Goal: Information Seeking & Learning: Learn about a topic

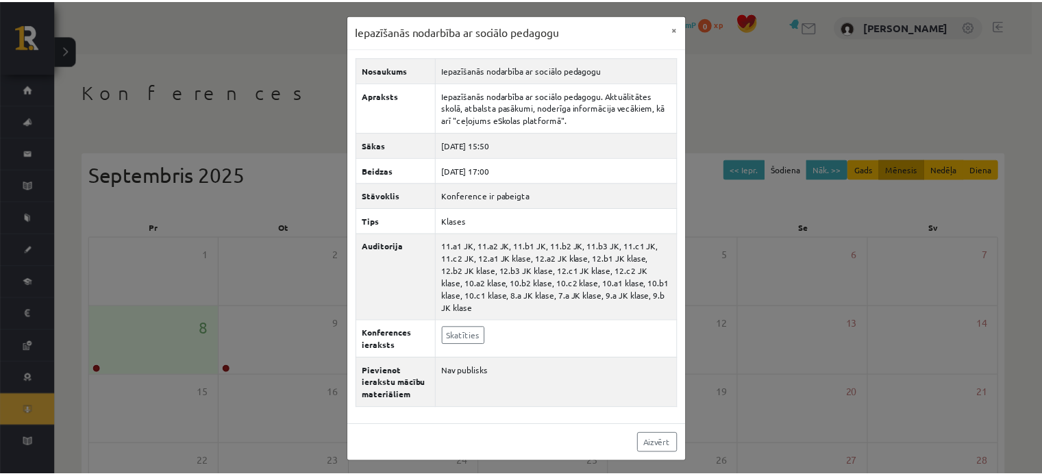
scroll to position [177, 0]
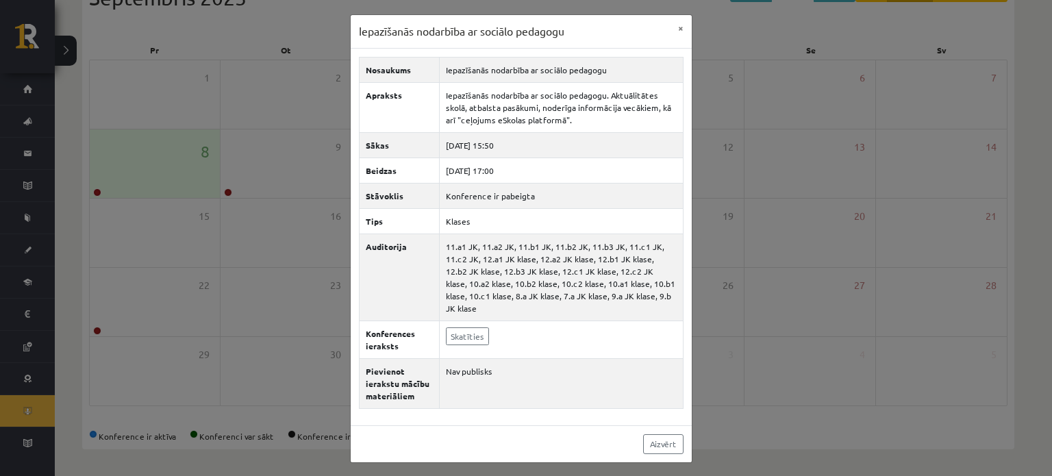
click at [739, 221] on div "Iepazīšanās nodarbība ar sociālo pedagogu × Nosaukums Iepazīšanās nodarbība ar …" at bounding box center [526, 238] width 1052 height 476
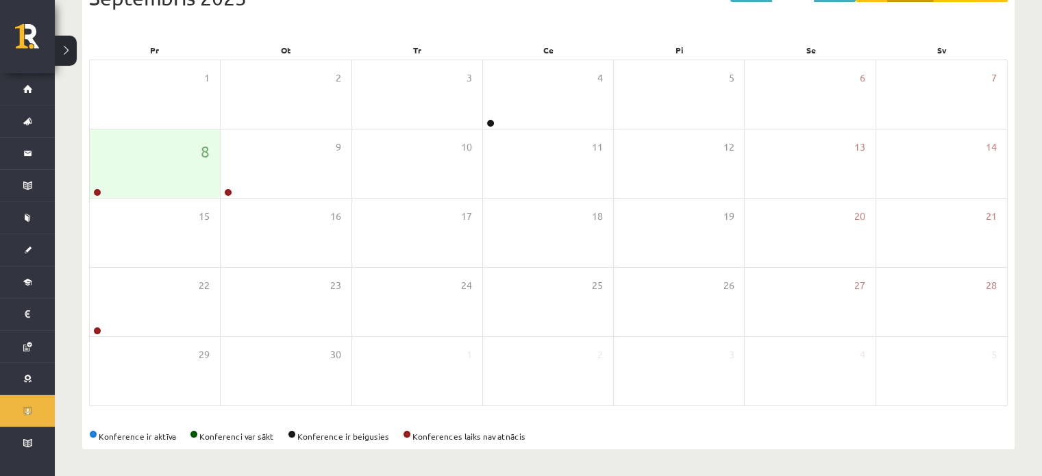
drag, startPoint x: 1041, startPoint y: 257, endPoint x: 1051, endPoint y: 221, distance: 37.1
click at [1042, 221] on html "10 Dāvanas 2532 mP 0 xp Līva Tone Sākums Aktuāli Kā mācīties eSKOLĀ Kontakti No…" at bounding box center [521, 61] width 1042 height 476
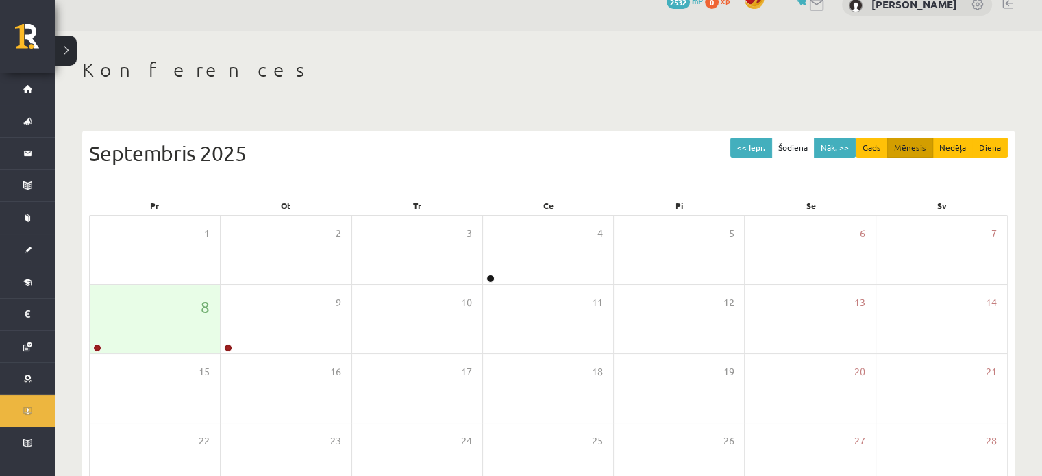
scroll to position [0, 0]
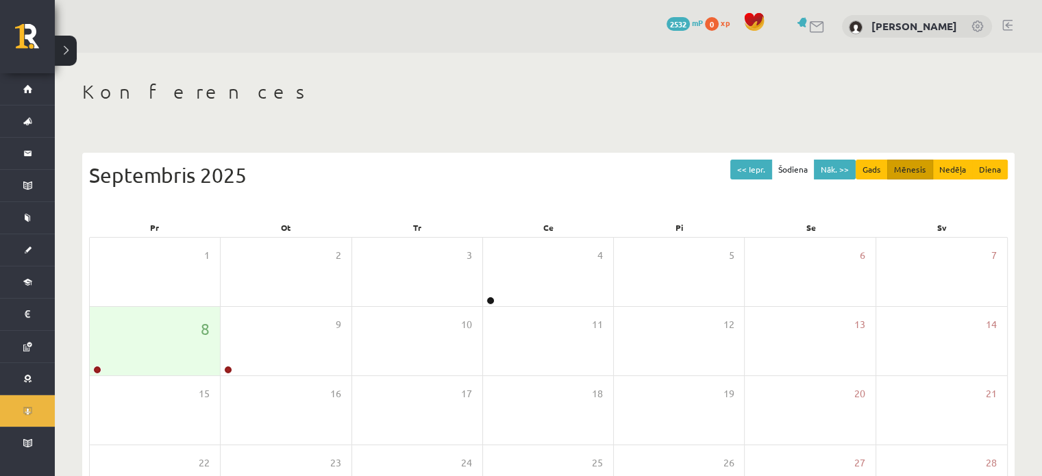
click at [980, 29] on link at bounding box center [978, 28] width 14 height 14
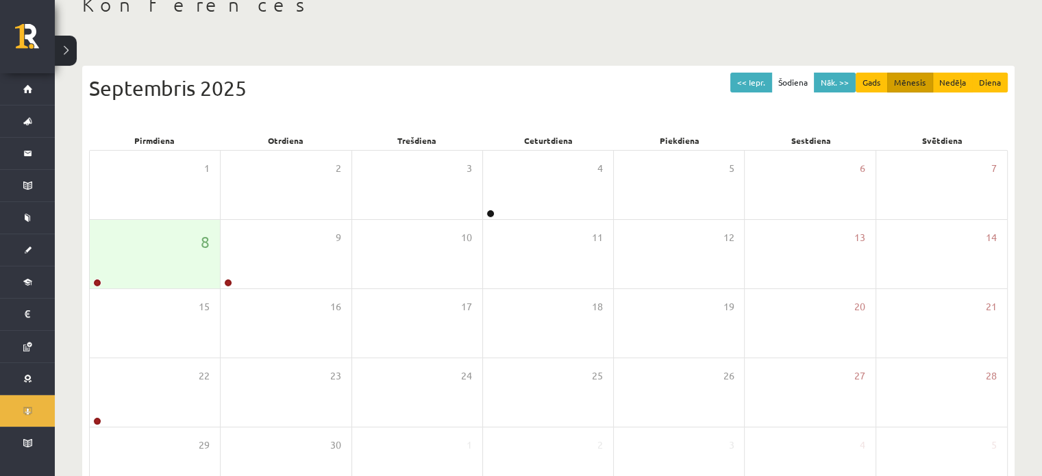
scroll to position [93, 0]
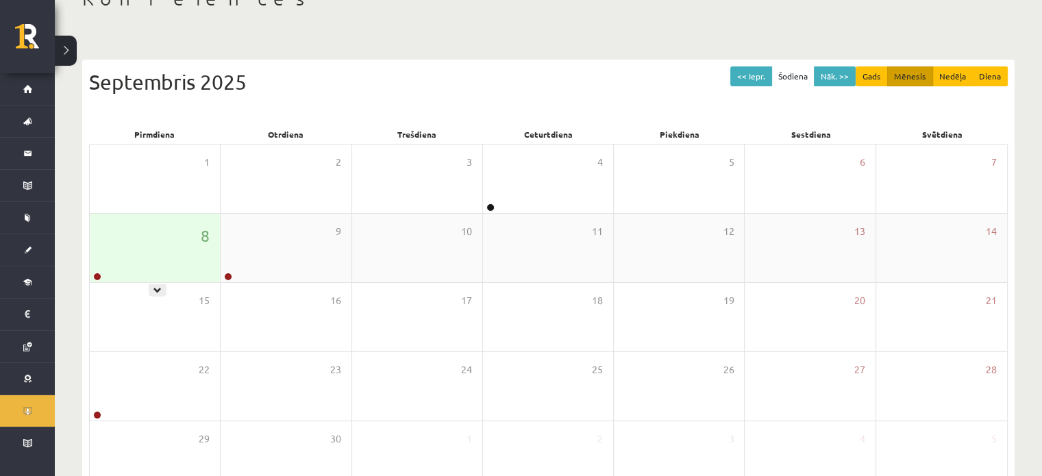
click at [154, 279] on div "8" at bounding box center [155, 248] width 130 height 68
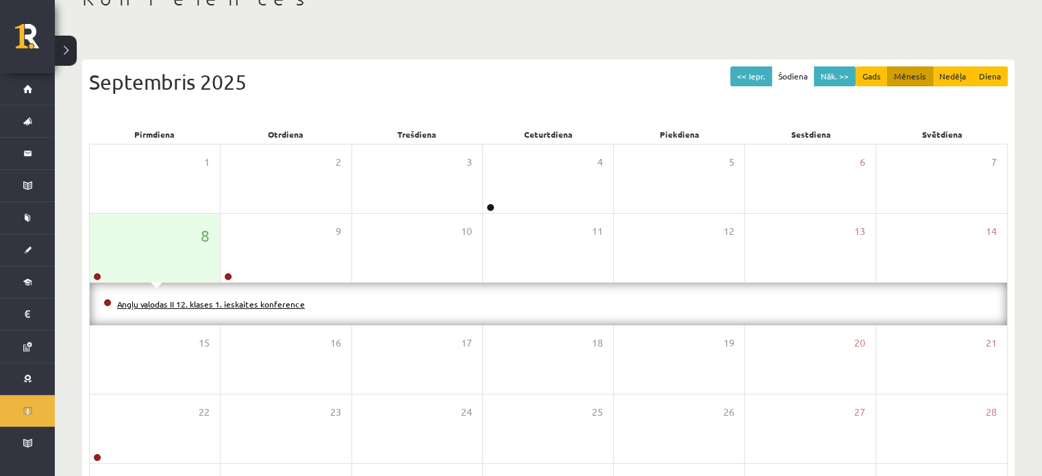
click at [154, 301] on link "Angļu valodas II 12. klases 1. ieskaites konference" at bounding box center [211, 304] width 188 height 11
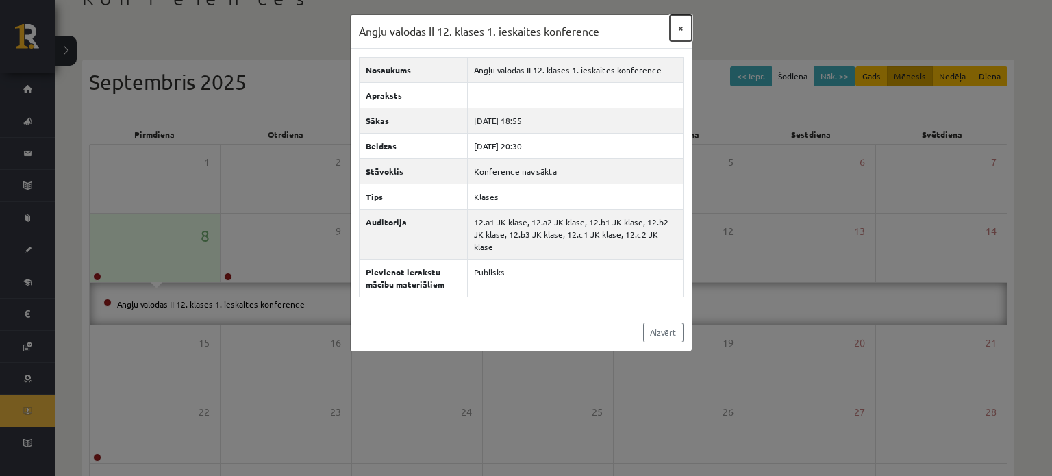
click at [677, 27] on button "×" at bounding box center [681, 28] width 22 height 26
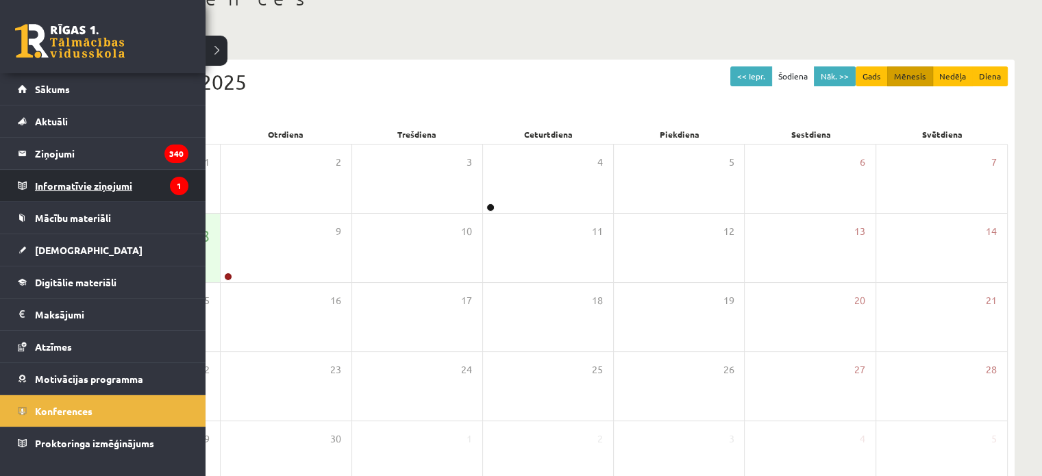
click at [81, 186] on legend "Informatīvie ziņojumi 1" at bounding box center [111, 186] width 153 height 32
